Goal: Use online tool/utility: Utilize a website feature to perform a specific function

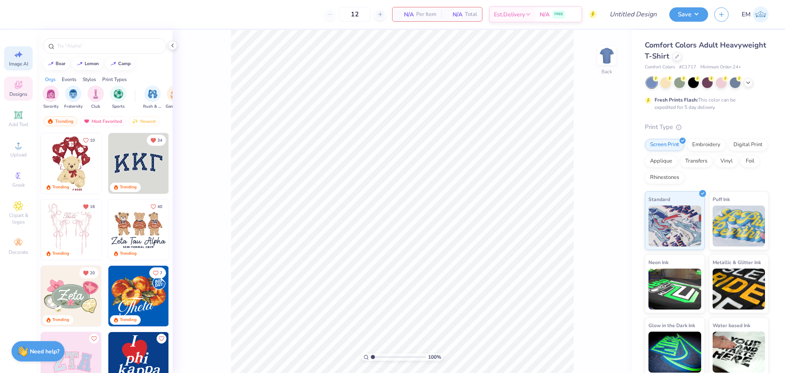
click at [18, 61] on span "Image AI" at bounding box center [18, 64] width 19 height 7
select select "4"
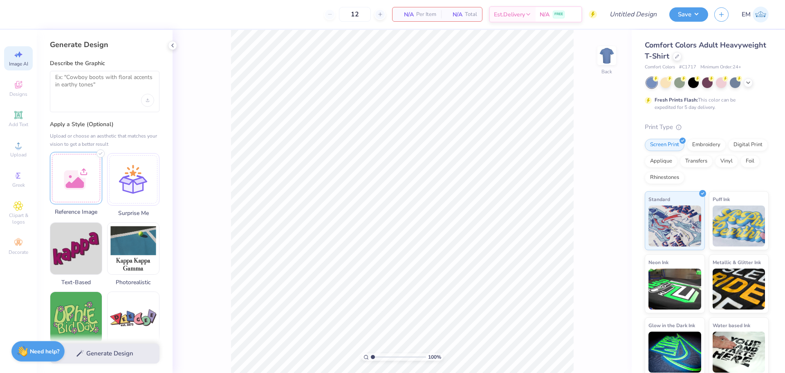
click at [69, 187] on div at bounding box center [76, 178] width 52 height 52
click at [87, 90] on textarea at bounding box center [104, 84] width 99 height 20
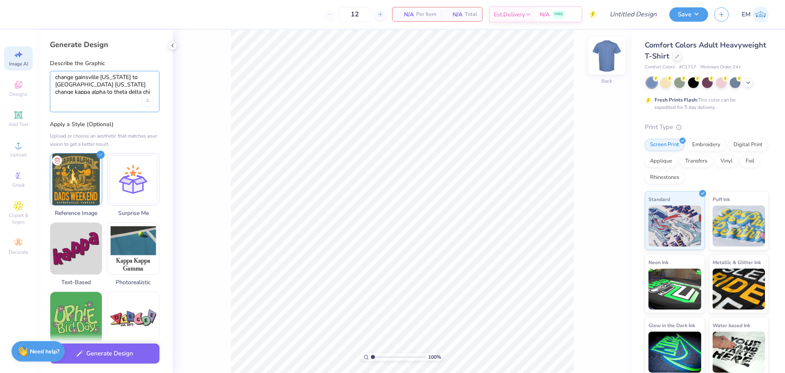
type textarea "change gainsville [US_STATE] to [GEOGRAPHIC_DATA] [US_STATE] change kappa alpha…"
click at [601, 57] on img at bounding box center [607, 55] width 33 height 33
click at [750, 83] on icon at bounding box center [748, 82] width 7 height 7
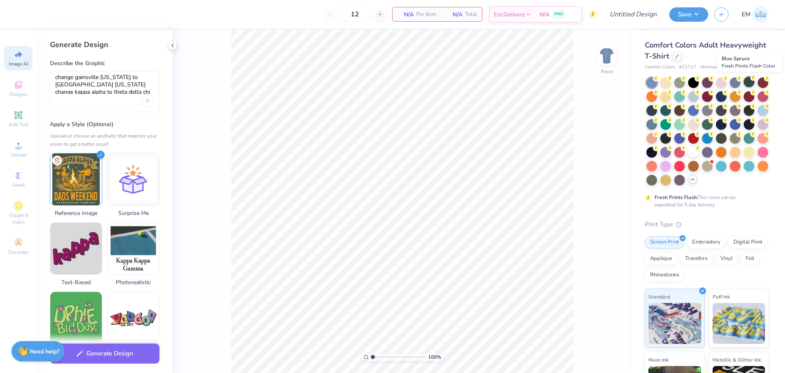
click at [750, 81] on div at bounding box center [749, 81] width 11 height 11
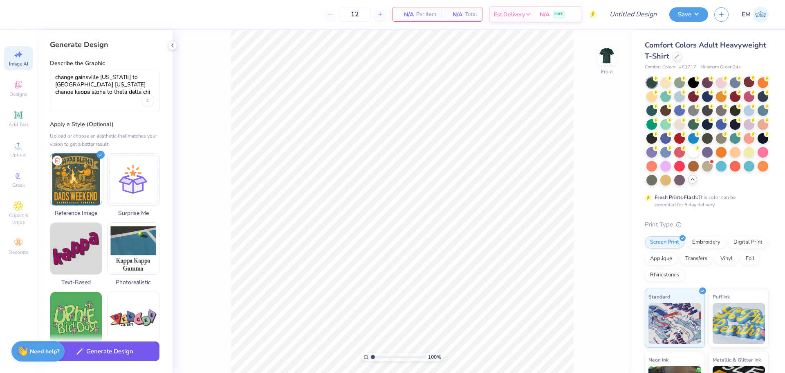
click at [127, 351] on button "Generate Design" at bounding box center [105, 351] width 110 height 20
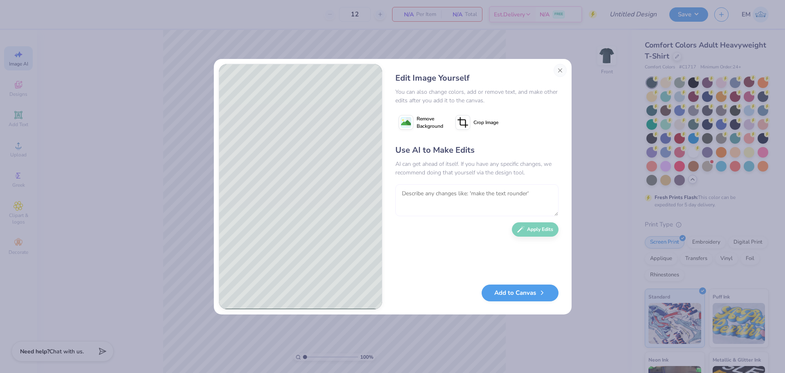
click at [468, 198] on textarea at bounding box center [477, 200] width 163 height 32
type textarea "make more like the original"
click at [537, 225] on button "Apply Edits" at bounding box center [535, 227] width 47 height 14
click at [562, 73] on button "Close" at bounding box center [560, 70] width 13 height 13
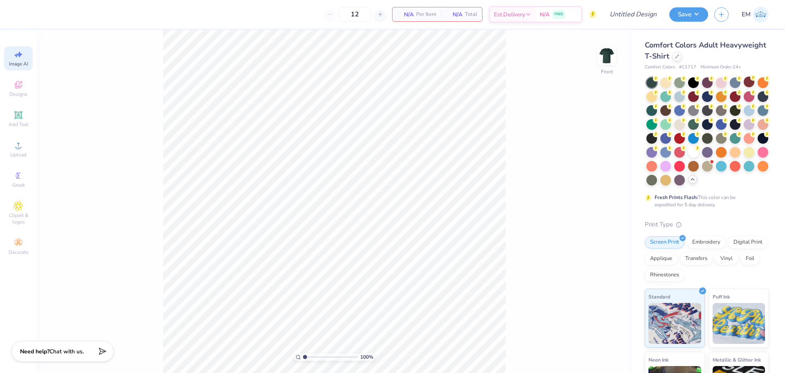
scroll to position [0, 18]
